Goal: Transaction & Acquisition: Subscribe to service/newsletter

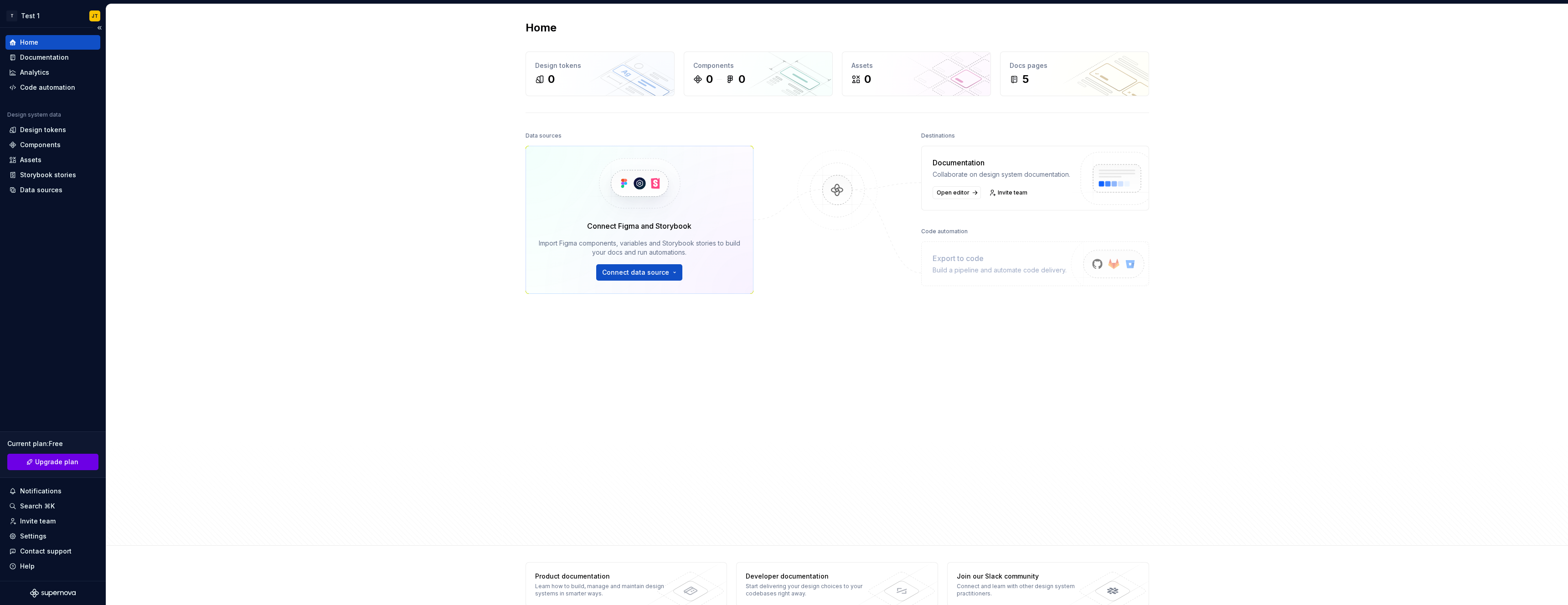
click at [71, 462] on span "Upgrade plan" at bounding box center [57, 462] width 43 height 9
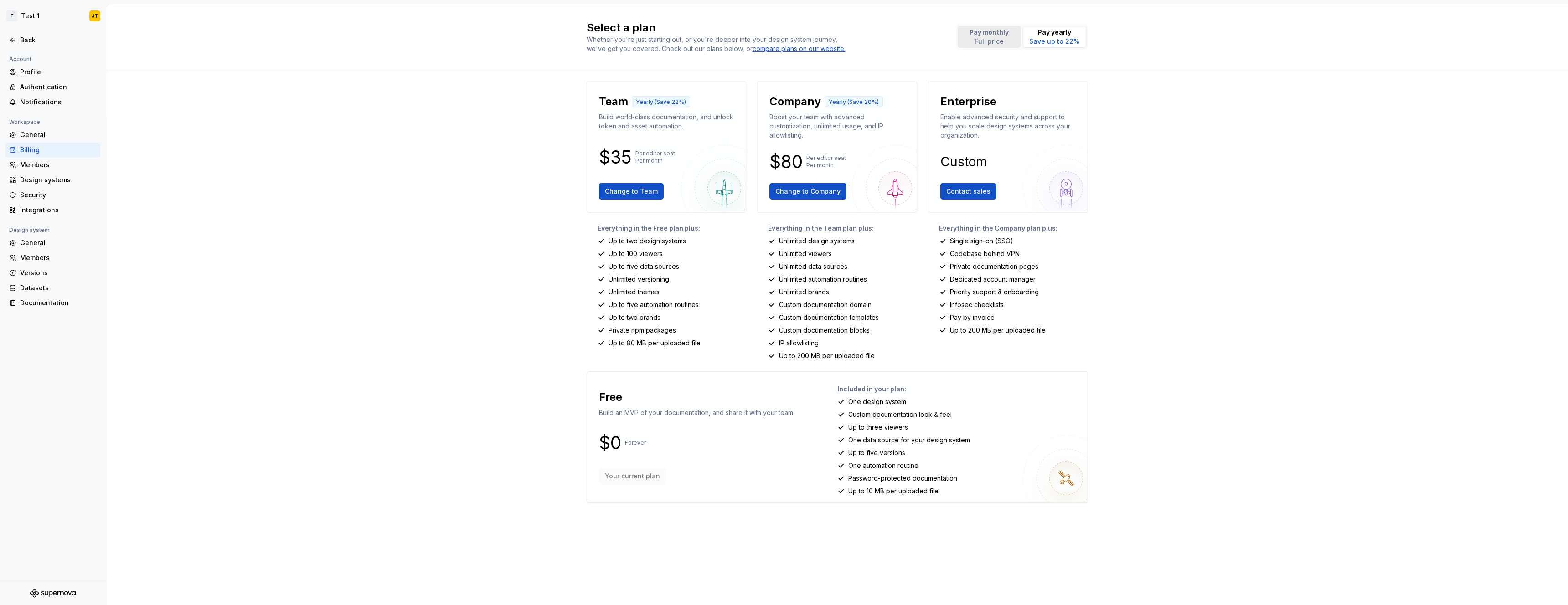
click at [981, 40] on p "Full price" at bounding box center [989, 41] width 39 height 9
click at [645, 192] on span "Change to Team" at bounding box center [631, 191] width 53 height 9
